Goal: Task Accomplishment & Management: Manage account settings

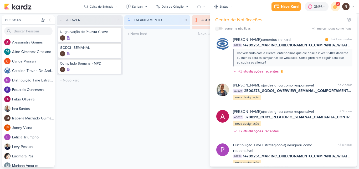
click at [146, 69] on div "EM ANDAMENTO 0 Mover Para Esquerda Mover Para Direita [GEOGRAPHIC_DATA] O títul…" at bounding box center [157, 90] width 66 height 151
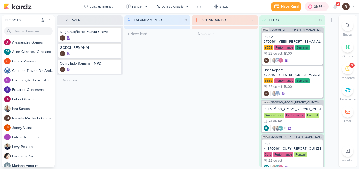
click at [316, 3] on div "0h56m" at bounding box center [317, 6] width 24 height 9
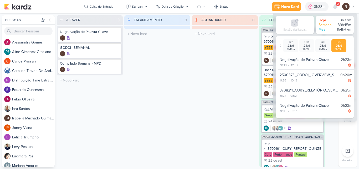
drag, startPoint x: 195, startPoint y: 82, endPoint x: 196, endPoint y: 86, distance: 3.7
click at [195, 82] on div "AGUARDANDO 0 Mover Para Esquerda Mover Para Direita [GEOGRAPHIC_DATA] O título …" at bounding box center [225, 90] width 66 height 151
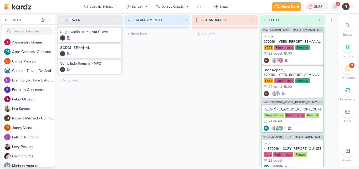
click at [335, 8] on icon at bounding box center [335, 6] width 4 height 5
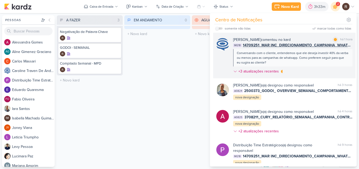
click at [313, 59] on div "Conversando com o cliente, entendemos que ele deseja investir 40% da verba ou m…" at bounding box center [293, 57] width 112 height 14
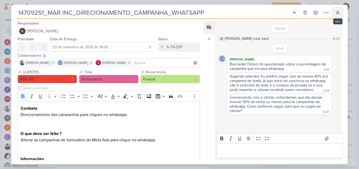
click at [336, 14] on icon at bounding box center [337, 12] width 3 height 3
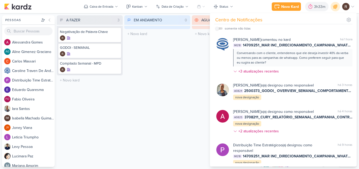
click at [193, 62] on div "AGUARDANDO 0 Mover Para Esquerda Mover Para Direita [GEOGRAPHIC_DATA] O título …" at bounding box center [225, 90] width 66 height 151
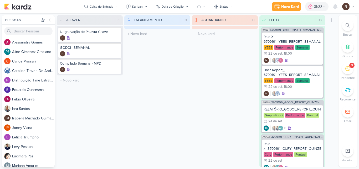
click at [347, 71] on icon at bounding box center [348, 68] width 6 height 6
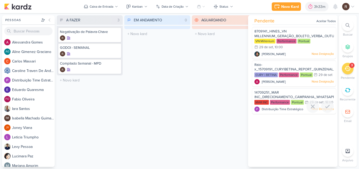
click at [285, 99] on span "14709251_MAR INC_DIRECIONAMENTO_CAMPANHA_WHATSAPP" at bounding box center [295, 94] width 81 height 9
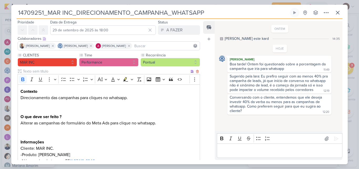
scroll to position [26, 0]
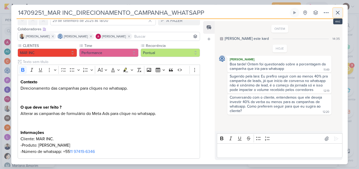
click at [340, 16] on button at bounding box center [337, 12] width 9 height 9
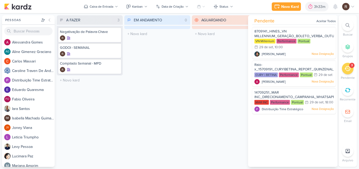
click at [193, 79] on div "AGUARDANDO 0 Mover Para Esquerda Mover Para Direita [GEOGRAPHIC_DATA] O título …" at bounding box center [225, 90] width 66 height 151
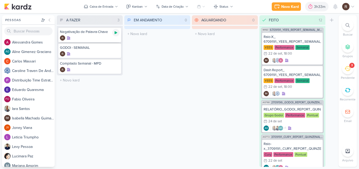
click at [119, 32] on div at bounding box center [115, 32] width 7 height 7
click at [310, 9] on div "3h33m" at bounding box center [313, 6] width 31 height 9
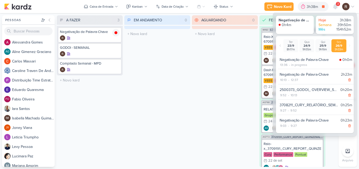
click at [198, 70] on div "AGUARDANDO 0 Mover Para Esquerda Mover Para Direita [GEOGRAPHIC_DATA] O título …" at bounding box center [225, 90] width 66 height 151
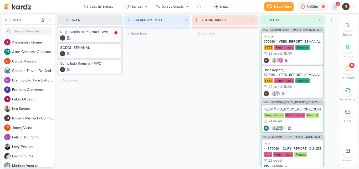
click at [334, 7] on icon at bounding box center [335, 6] width 4 height 5
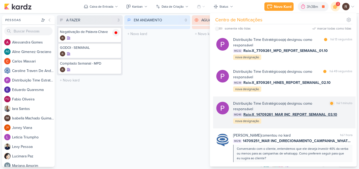
click at [331, 122] on div "Distribuição Time Estratégico o(a) designou como responsável marcar como [PERSO…" at bounding box center [292, 111] width 119 height 23
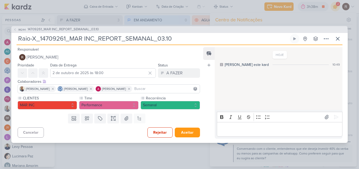
click at [46, 28] on span "14709261_MAR INC_REPORT_SEMANAL_03.10" at bounding box center [63, 29] width 71 height 5
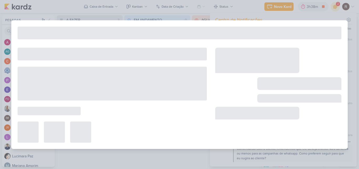
type input "14709261_MAR INC_REPORT_SEMANAL_03.10"
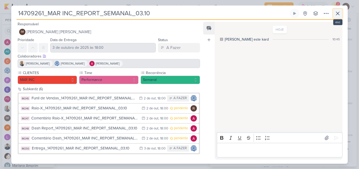
click at [338, 15] on icon at bounding box center [338, 13] width 6 height 6
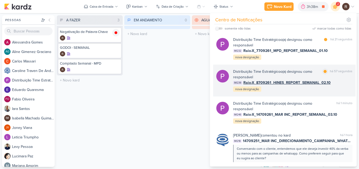
click at [274, 79] on div "Distribuição Time Estratégico o(a) designou como responsável" at bounding box center [276, 74] width 87 height 11
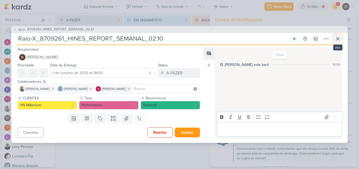
click at [335, 42] on button at bounding box center [337, 38] width 9 height 9
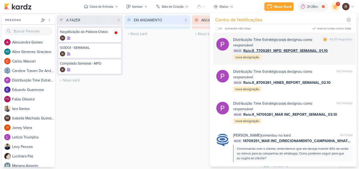
click at [310, 46] on div "Distribuição Time Estratégico o(a) designou como responsável" at bounding box center [276, 42] width 87 height 11
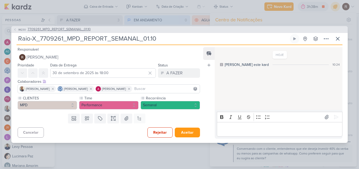
click at [82, 29] on span "7709261_MPD_REPORT_SEMANAL_01.10" at bounding box center [59, 29] width 63 height 5
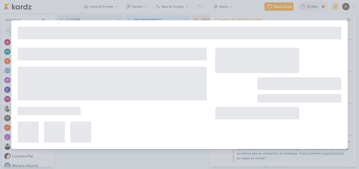
type input "7709261_MPD_REPORT_SEMANAL_01.10"
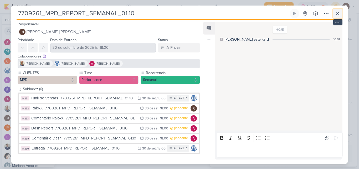
click at [339, 15] on icon at bounding box center [338, 13] width 6 height 6
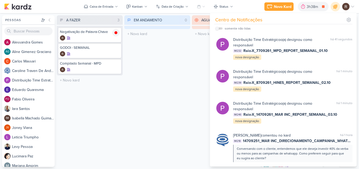
click at [182, 65] on div "EM ANDAMENTO 0 Mover Para Esquerda Mover Para Direita [GEOGRAPHIC_DATA] O títul…" at bounding box center [157, 90] width 66 height 151
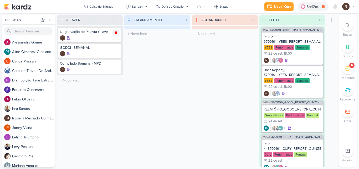
click at [181, 86] on div "EM ANDAMENTO 0 Mover Para Esquerda Mover Para Direita [GEOGRAPHIC_DATA] O títul…" at bounding box center [157, 90] width 66 height 151
click at [149, 97] on div "EM ANDAMENTO 0 Mover Para Esquerda Mover Para Direita [GEOGRAPHIC_DATA] O títul…" at bounding box center [157, 90] width 66 height 151
click at [350, 70] on icon at bounding box center [348, 68] width 6 height 5
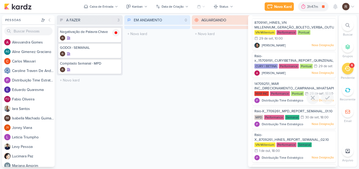
scroll to position [0, 0]
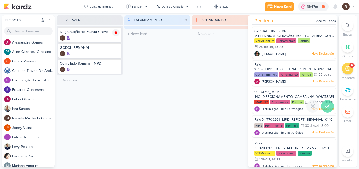
click at [328, 109] on icon at bounding box center [328, 106] width 6 height 6
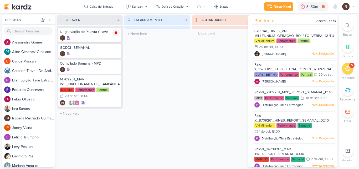
click at [181, 112] on div "EM ANDAMENTO 0 Mover Para Esquerda Mover Para Direita [GEOGRAPHIC_DATA] O títul…" at bounding box center [157, 90] width 66 height 151
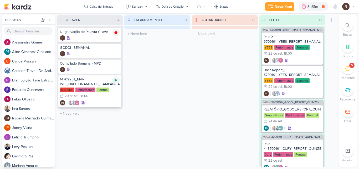
click at [116, 82] on icon at bounding box center [116, 80] width 4 height 4
click at [92, 84] on div "14709251_MAR INC_DIRECIONAMENTO_CAMPANHA_WHATSAPP" at bounding box center [90, 81] width 60 height 9
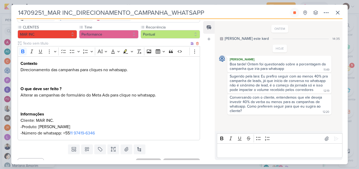
scroll to position [53, 0]
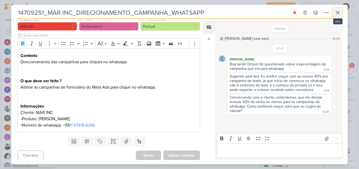
click at [342, 16] on button at bounding box center [337, 12] width 9 height 9
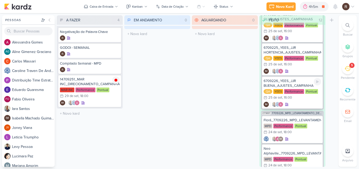
scroll to position [421, 0]
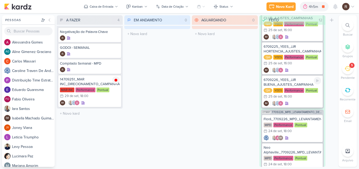
click at [286, 85] on div "6709226_YEES_JJR BUENA_AJUSTES_CAMPANHA" at bounding box center [293, 81] width 58 height 9
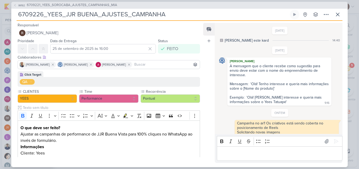
scroll to position [26, 0]
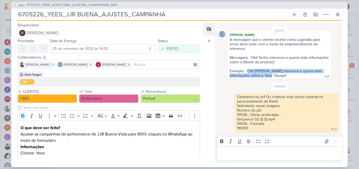
drag, startPoint x: 248, startPoint y: 70, endPoint x: 265, endPoint y: 78, distance: 18.1
click at [265, 78] on div "A mensagem que o cliente recebe como sugestão para envio deve estar com o nome …" at bounding box center [280, 57] width 102 height 41
copy div "Olá! Tenho interesse e queria mais informações sobre o Yees Tatuapé"
click at [335, 17] on icon at bounding box center [338, 14] width 6 height 6
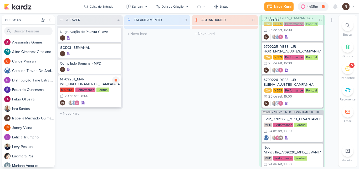
click at [89, 89] on div "Performance" at bounding box center [85, 89] width 20 height 5
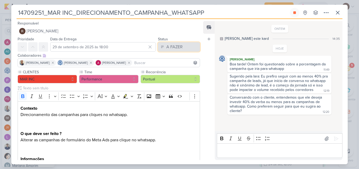
click at [181, 44] on button "A FAZER" at bounding box center [179, 46] width 42 height 9
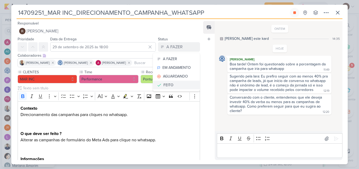
click at [164, 87] on div "FEITO" at bounding box center [169, 85] width 10 height 6
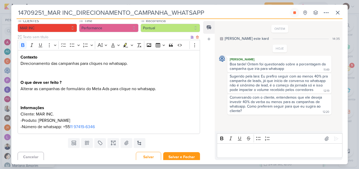
scroll to position [54, 0]
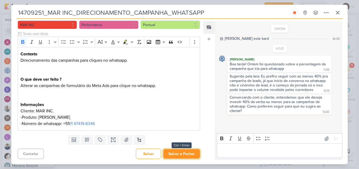
click at [173, 154] on button "Salvar e Fechar" at bounding box center [181, 154] width 37 height 10
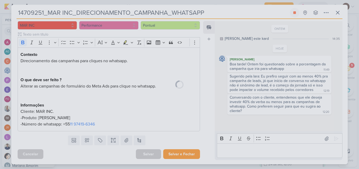
scroll to position [54, 0]
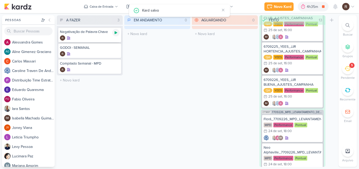
click at [116, 33] on icon at bounding box center [116, 32] width 3 height 3
click at [345, 70] on icon at bounding box center [348, 68] width 6 height 6
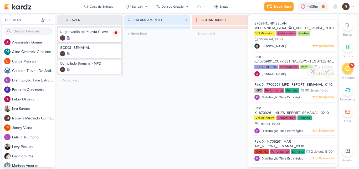
scroll to position [19, 0]
click at [348, 66] on icon at bounding box center [348, 68] width 6 height 5
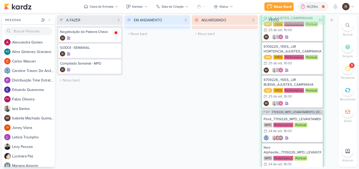
click at [348, 66] on icon at bounding box center [348, 68] width 6 height 5
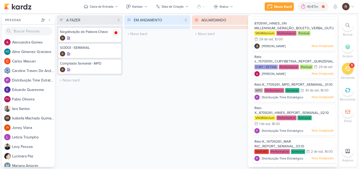
click at [181, 103] on div "EM ANDAMENTO 0 Mover Para Esquerda Mover Para Direita [GEOGRAPHIC_DATA] O títul…" at bounding box center [157, 90] width 66 height 151
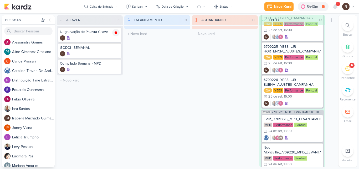
click at [187, 87] on div "EM ANDAMENTO 0 Mover Para Esquerda Mover Para Direita [GEOGRAPHIC_DATA] O títul…" at bounding box center [157, 90] width 66 height 151
click at [336, 8] on icon at bounding box center [335, 6] width 4 height 5
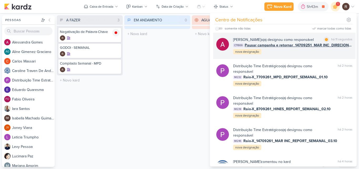
click at [285, 54] on div "[PERSON_NAME] o(a) designou como responsável marcar como [PERSON_NAME] 11 segun…" at bounding box center [292, 46] width 119 height 18
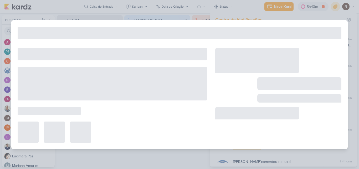
type input "Pausar campanha e retornar_14709251_MAR INC_DIRECIONAMENTO_CAMPANHA_WHATSAPP"
type input "26 de setembro de 2025 às 18:00"
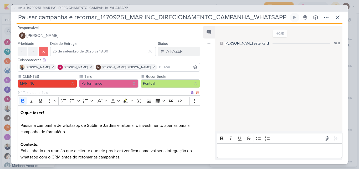
scroll to position [0, 0]
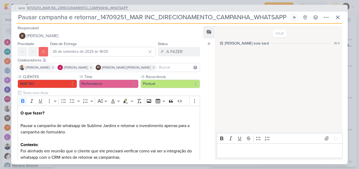
click at [107, 8] on span "14709251_MAR INC_DIRECIONAMENTO_CAMPANHA_WHATSAPP" at bounding box center [77, 8] width 101 height 5
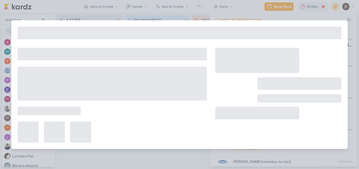
type input "14709251_MAR INC_DIRECIONAMENTO_CAMPANHA_WHATSAPP"
type input "29 de setembro de 2025 às 18:00"
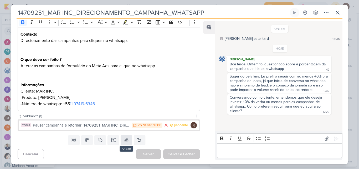
scroll to position [74, 0]
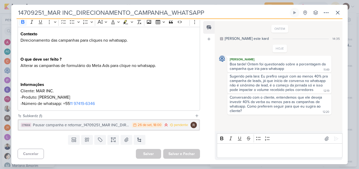
click at [100, 124] on div "Pausar campanha e retornar_14709251_MAR INC_DIRECIONAMENTO_CAMPANHA_WHATSAPP" at bounding box center [81, 125] width 97 height 6
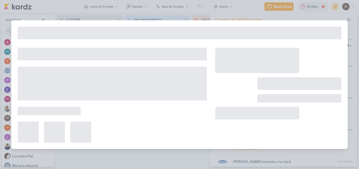
type input "Pausar campanha e retornar_14709251_MAR INC_DIRECIONAMENTO_CAMPANHA_WHATSAPP"
type input "26 de setembro de 2025 às 18:00"
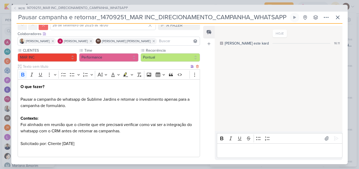
scroll to position [53, 0]
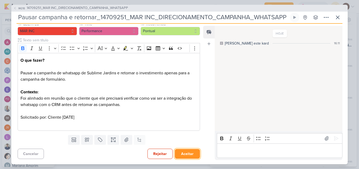
click at [192, 153] on button "Aceitar" at bounding box center [187, 154] width 25 height 10
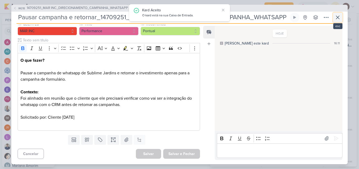
click at [336, 16] on icon at bounding box center [338, 17] width 6 height 6
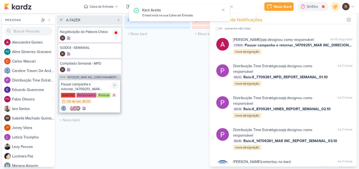
click at [101, 94] on div "Pontual" at bounding box center [104, 95] width 13 height 5
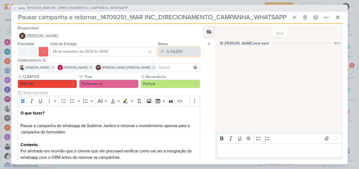
click at [173, 50] on div "A FAZER" at bounding box center [174, 51] width 16 height 6
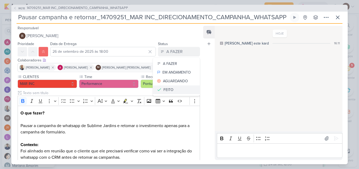
click at [169, 89] on div "FEITO" at bounding box center [169, 90] width 10 height 6
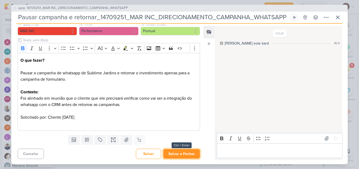
click at [176, 151] on button "Salvar e Fechar" at bounding box center [181, 154] width 37 height 10
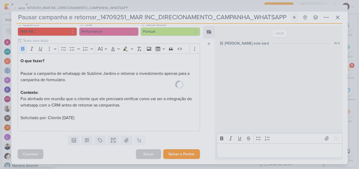
scroll to position [52, 0]
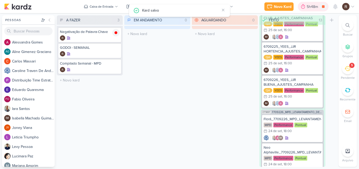
click at [305, 8] on icon at bounding box center [303, 6] width 5 height 5
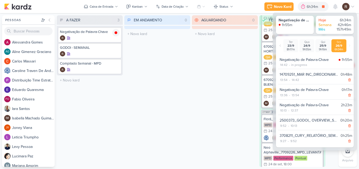
click at [212, 71] on div "AGUARDANDO 0 Mover Para Esquerda Mover Para Direita [GEOGRAPHIC_DATA] O título …" at bounding box center [225, 90] width 66 height 151
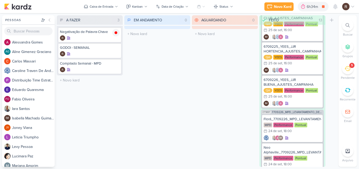
click at [345, 71] on icon at bounding box center [348, 68] width 6 height 6
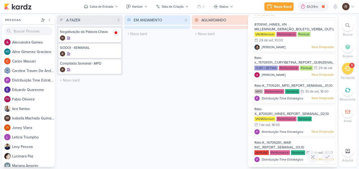
scroll to position [0, 0]
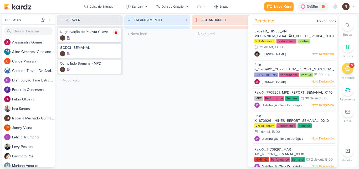
click at [235, 104] on div "AGUARDANDO 0 Mover Para Esquerda Mover Para Direita [GEOGRAPHIC_DATA] O título …" at bounding box center [225, 90] width 66 height 151
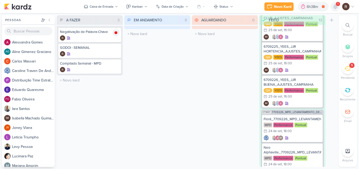
click at [333, 7] on icon at bounding box center [335, 6] width 6 height 6
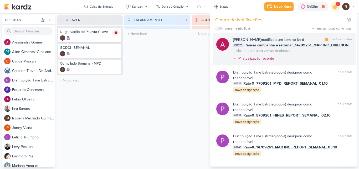
click at [316, 57] on div "[PERSON_NAME] modificou um item no kard marcar como [PERSON_NAME] 8 segundos CT…" at bounding box center [292, 50] width 119 height 26
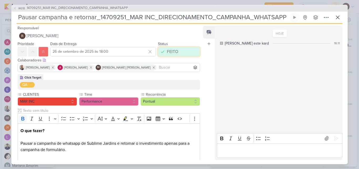
click at [174, 52] on div "FEITO" at bounding box center [172, 51] width 11 height 6
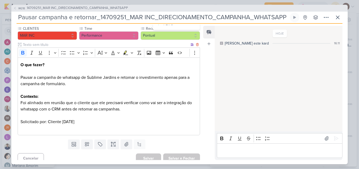
scroll to position [70, 0]
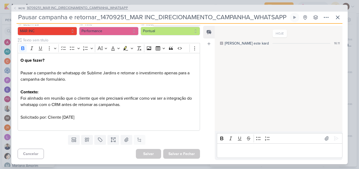
click at [121, 9] on span "14709251_MAR INC_DIRECIONAMENTO_CAMPANHA_WHATSAPP" at bounding box center [77, 8] width 101 height 5
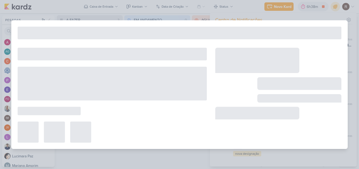
type input "14709251_MAR INC_DIRECIONAMENTO_CAMPANHA_WHATSAPP"
type input "29 de setembro de 2025 às 18:00"
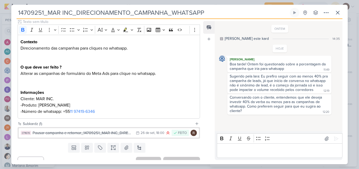
scroll to position [74, 0]
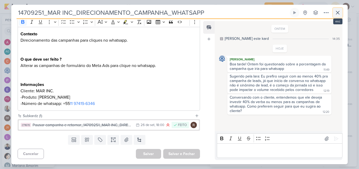
click at [338, 14] on icon at bounding box center [338, 12] width 6 height 6
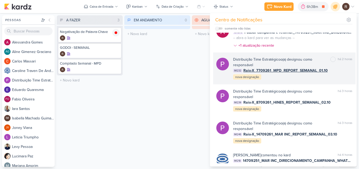
scroll to position [0, 0]
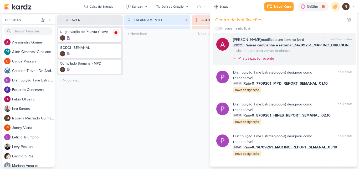
click at [287, 45] on span "Pausar campanha e retornar_14709251_MAR INC_DIRECIONAMENTO_CAMPANHA_WHATSAPP" at bounding box center [299, 45] width 108 height 6
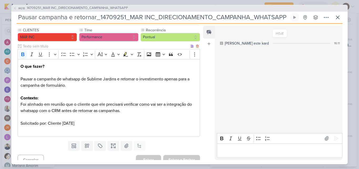
scroll to position [70, 0]
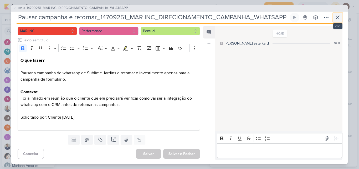
click at [337, 19] on icon at bounding box center [338, 17] width 6 height 6
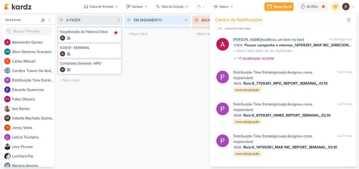
click at [177, 77] on div "EM ANDAMENTO 0 Mover Para Esquerda Mover Para Direita [GEOGRAPHIC_DATA] O títul…" at bounding box center [157, 90] width 66 height 151
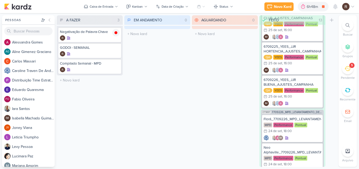
click at [346, 68] on icon at bounding box center [348, 68] width 6 height 5
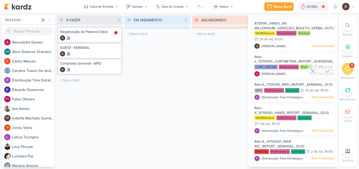
scroll to position [19, 0]
click at [186, 66] on div "EM ANDAMENTO 0 Mover Para Esquerda Mover Para Direita [GEOGRAPHIC_DATA] O títul…" at bounding box center [157, 90] width 66 height 151
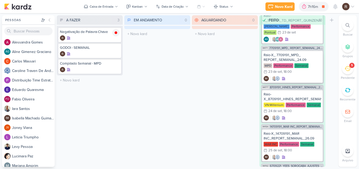
scroll to position [210, 0]
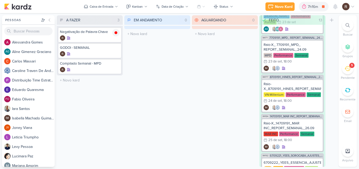
click at [346, 154] on div at bounding box center [348, 151] width 12 height 12
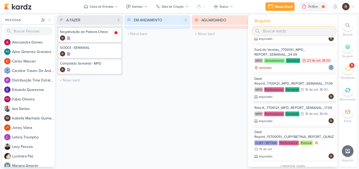
scroll to position [496, 0]
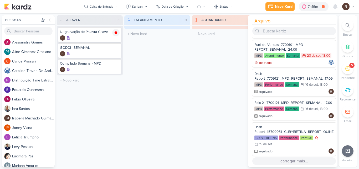
click at [291, 160] on button "carregar mais..." at bounding box center [294, 160] width 84 height 7
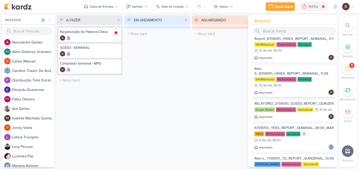
scroll to position [1022, 0]
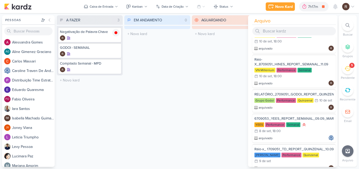
click at [191, 90] on div "A FAZER 3 Mover Para Esquerda Mover Para Direita [GEOGRAPHIC_DATA] Negativação …" at bounding box center [197, 90] width 280 height 151
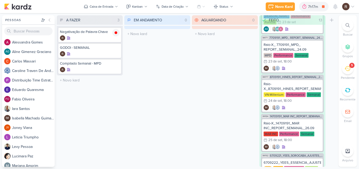
click at [345, 72] on div "5" at bounding box center [348, 69] width 12 height 12
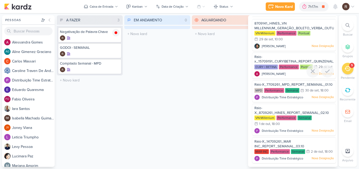
scroll to position [0, 0]
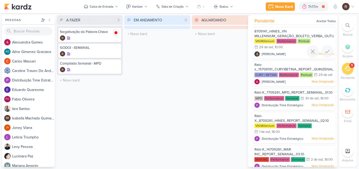
click at [276, 35] on span "8709141_HINES_VN MILLENNIUM_GERAÇÃO_BOLETO_VERBA_OUTUBRO" at bounding box center [298, 33] width 87 height 9
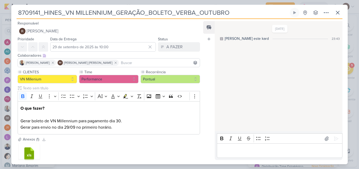
drag, startPoint x: 264, startPoint y: 39, endPoint x: 240, endPoint y: 59, distance: 30.6
click at [240, 59] on div "[DATE] [PERSON_NAME] este kard 23:43" at bounding box center [278, 76] width 127 height 109
click at [255, 60] on div "[DATE] [PERSON_NAME] este kard 23:43" at bounding box center [278, 76] width 127 height 109
click at [336, 14] on icon at bounding box center [338, 12] width 6 height 6
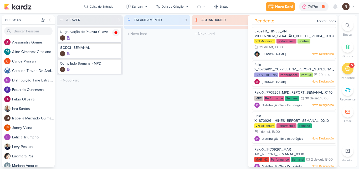
click at [217, 52] on div "AGUARDANDO 0 Mover Para Esquerda Mover Para Direita [GEOGRAPHIC_DATA] O título …" at bounding box center [225, 90] width 66 height 151
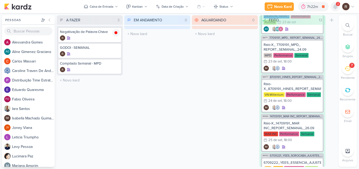
click at [335, 7] on icon at bounding box center [335, 6] width 4 height 5
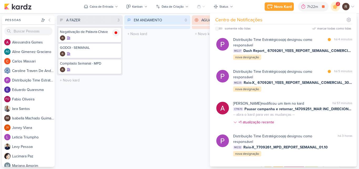
click at [166, 106] on div "EM ANDAMENTO 0 Mover Para Esquerda Mover Para Direita [GEOGRAPHIC_DATA] O títul…" at bounding box center [157, 90] width 66 height 151
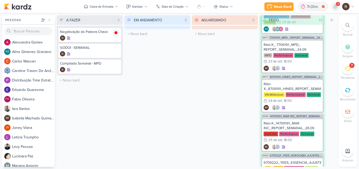
click at [338, 7] on icon at bounding box center [335, 6] width 6 height 6
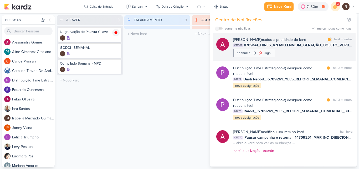
click at [321, 53] on div "[PERSON_NAME] mudou a prioridade do kard marcar como [PERSON_NAME] 4 minutos CT…" at bounding box center [292, 47] width 119 height 20
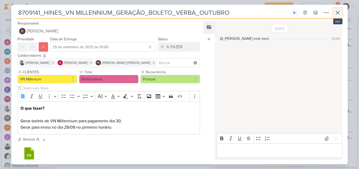
click at [340, 15] on icon at bounding box center [338, 12] width 6 height 6
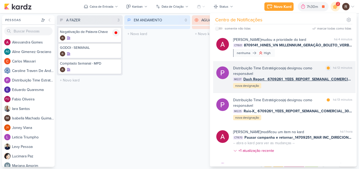
click at [321, 87] on div "Distribuição Time Estratégico o(a) designou como responsável marcar como [PERSO…" at bounding box center [292, 76] width 119 height 23
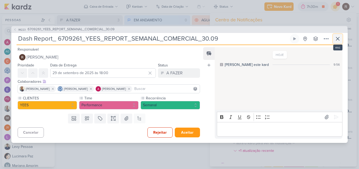
click at [338, 41] on icon at bounding box center [338, 39] width 6 height 6
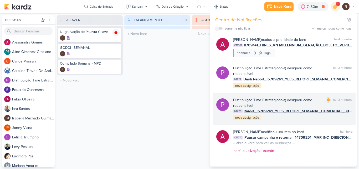
click at [311, 105] on div "Distribuição Time Estratégico o(a) designou como responsável" at bounding box center [278, 102] width 90 height 11
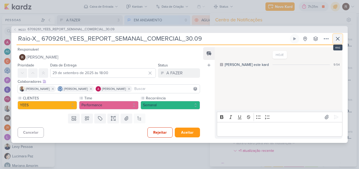
click at [338, 39] on icon at bounding box center [338, 39] width 6 height 6
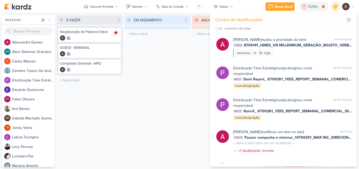
click at [185, 63] on div "EM ANDAMENTO 0 Mover Para Esquerda Mover Para Direita [GEOGRAPHIC_DATA] O títul…" at bounding box center [157, 90] width 66 height 151
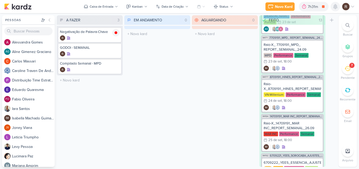
click at [337, 8] on icon at bounding box center [335, 6] width 4 height 5
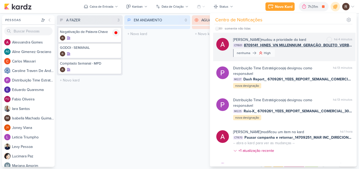
click at [280, 54] on div "[PERSON_NAME] mudou a prioridade do kard marcar como não [PERSON_NAME] 4 minuto…" at bounding box center [292, 47] width 119 height 20
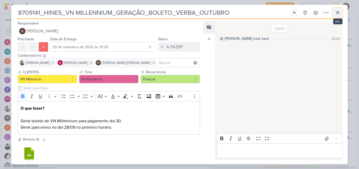
click at [339, 13] on icon at bounding box center [338, 12] width 6 height 6
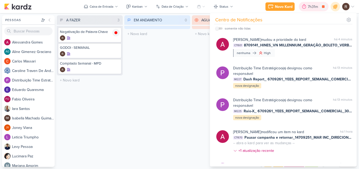
click at [307, 6] on icon at bounding box center [304, 6] width 5 height 5
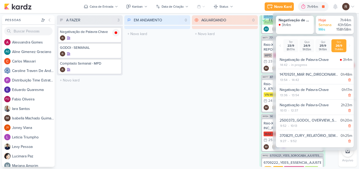
click at [196, 91] on div "AGUARDANDO 0 Mover Para Esquerda Mover Para Direita [GEOGRAPHIC_DATA] O título …" at bounding box center [225, 90] width 66 height 151
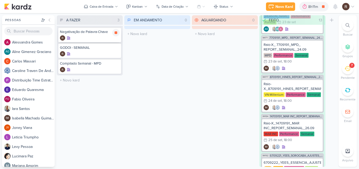
click at [119, 36] on div at bounding box center [115, 32] width 7 height 7
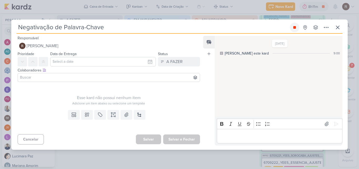
click at [295, 26] on icon at bounding box center [294, 27] width 3 height 3
click at [337, 28] on icon at bounding box center [338, 27] width 6 height 6
